Goal: Feedback & Contribution: Submit feedback/report problem

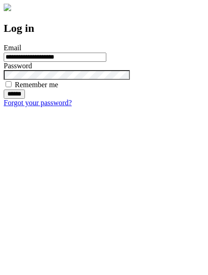
type input "**********"
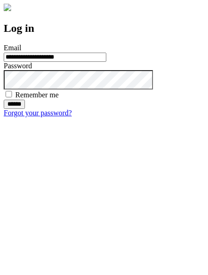
click at [25, 109] on input "******" at bounding box center [14, 104] width 21 height 9
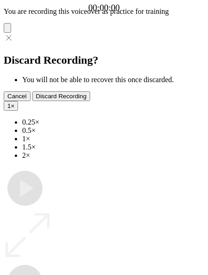
type input "**********"
